Goal: Task Accomplishment & Management: Use online tool/utility

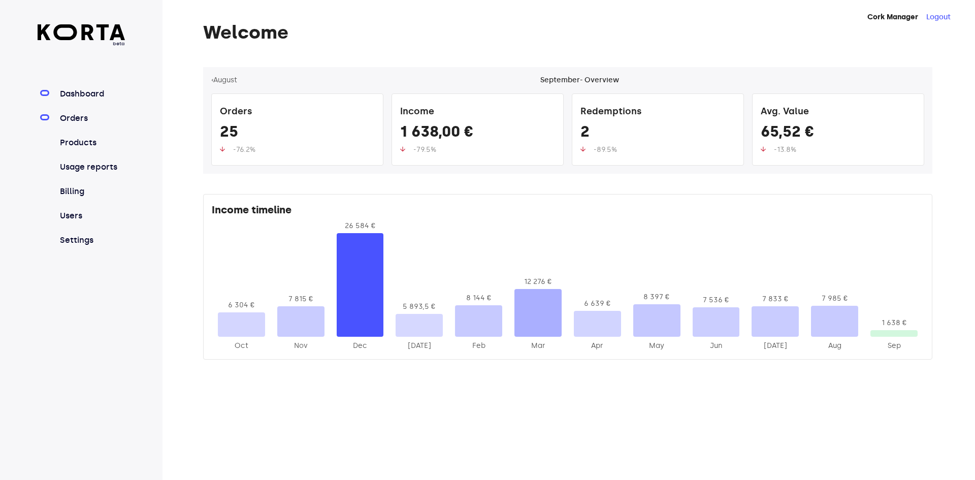
click at [83, 115] on link "Orders" at bounding box center [92, 118] width 68 height 12
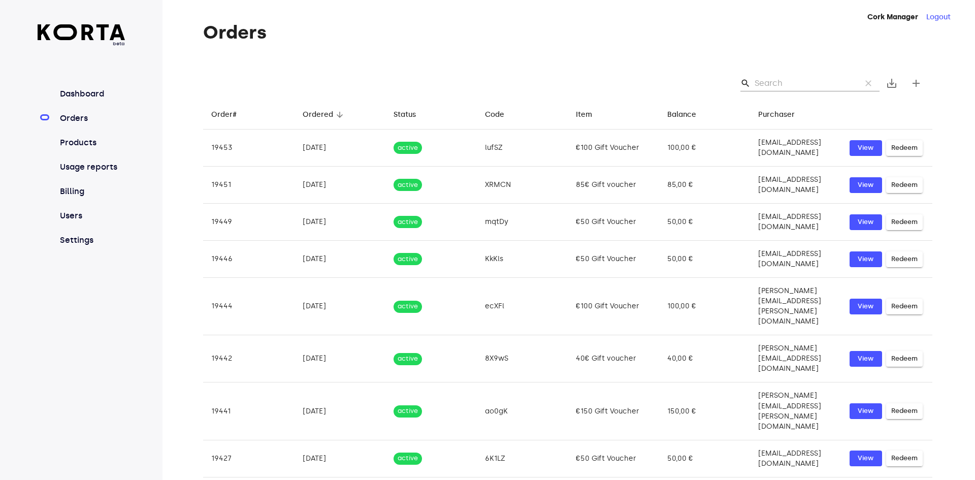
click at [772, 86] on input "Search" at bounding box center [803, 83] width 98 height 16
paste input "8n6lx"
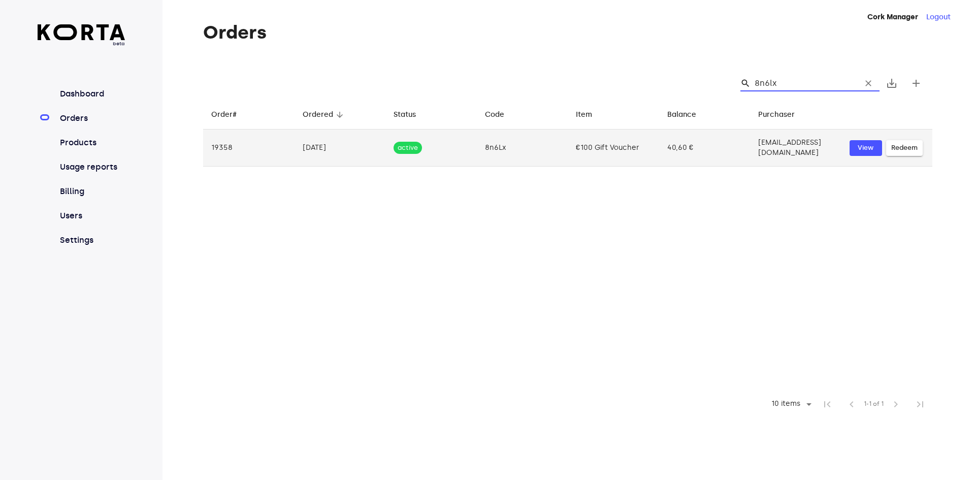
type input "8n6lx"
click at [897, 148] on span "Redeem" at bounding box center [904, 148] width 26 height 12
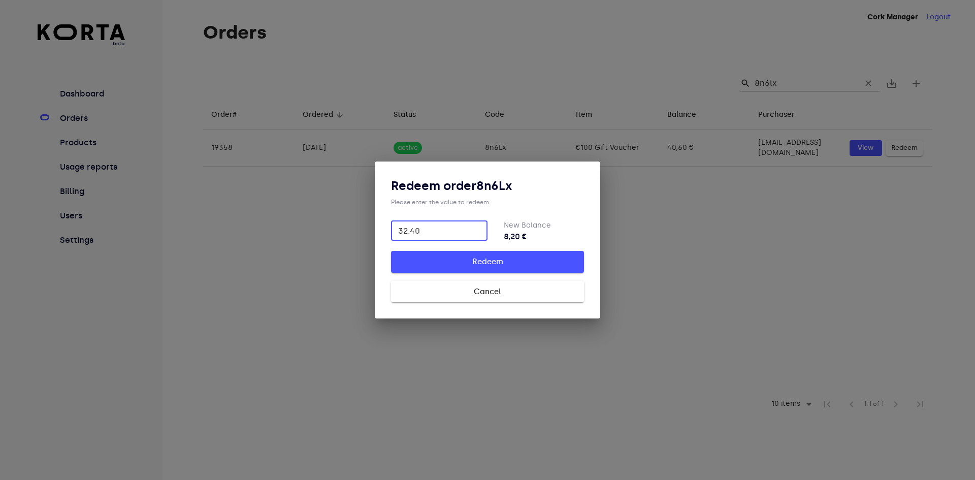
type input "32.40"
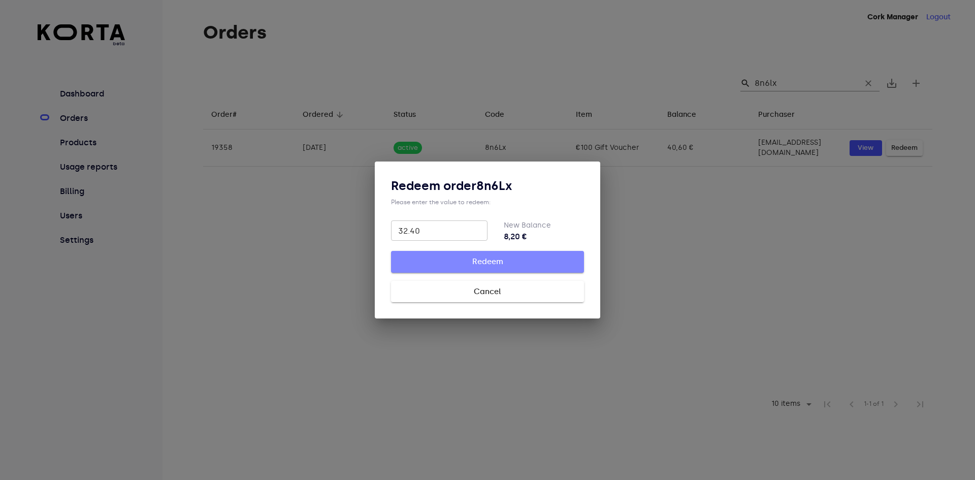
click at [480, 254] on button "Redeem" at bounding box center [487, 261] width 193 height 21
